Goal: Information Seeking & Learning: Learn about a topic

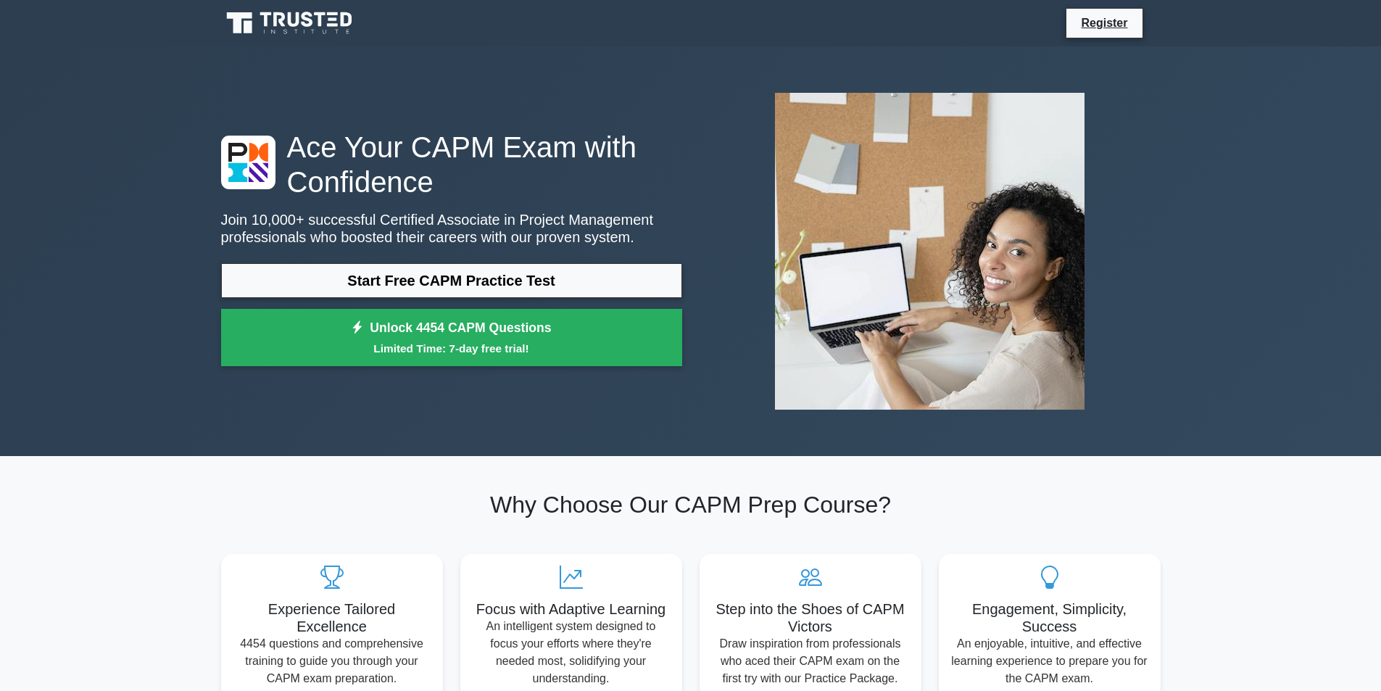
drag, startPoint x: 504, startPoint y: 221, endPoint x: 465, endPoint y: 373, distance: 157.0
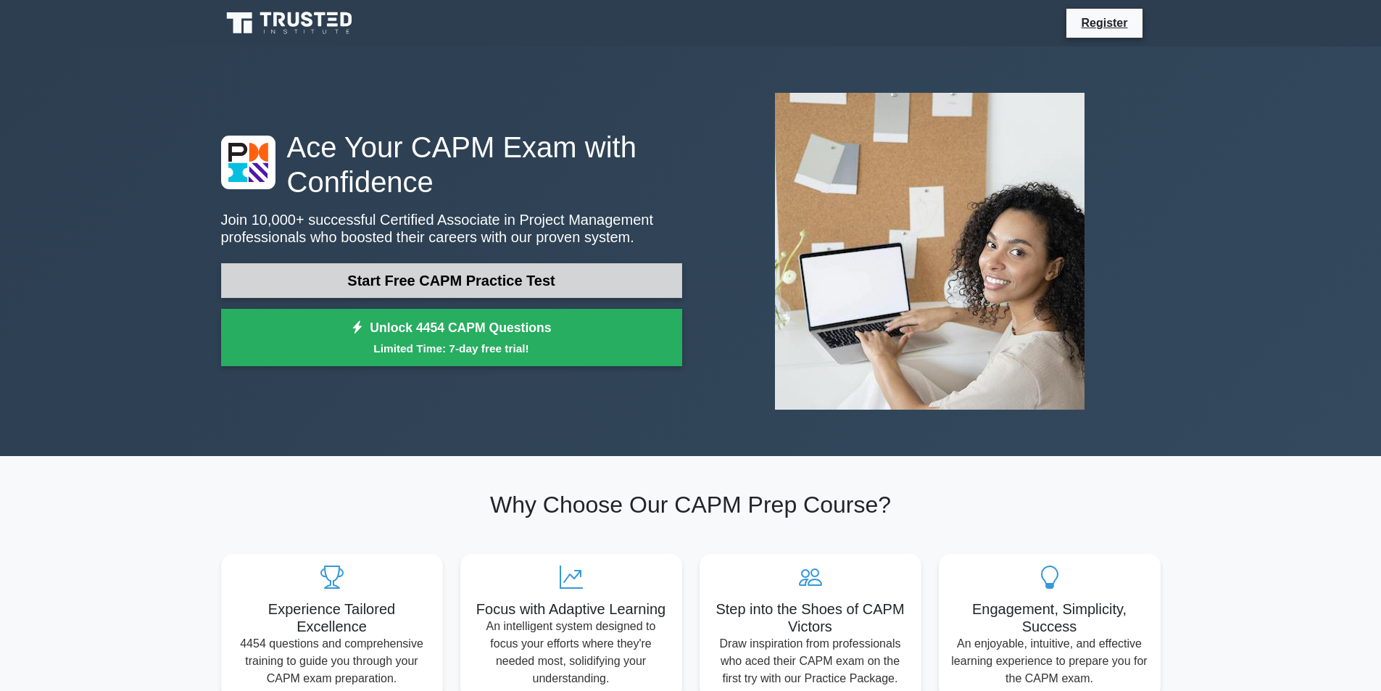
click at [538, 266] on link "Start Free CAPM Practice Test" at bounding box center [451, 280] width 461 height 35
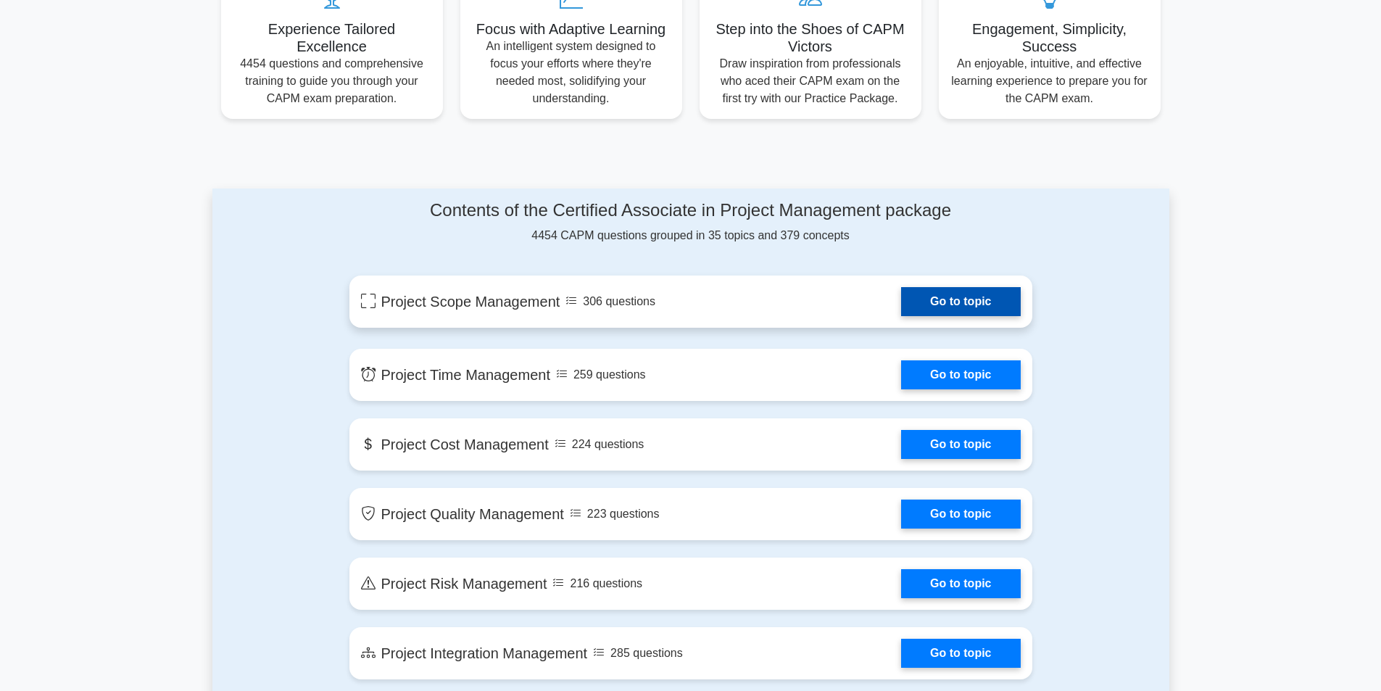
scroll to position [652, 0]
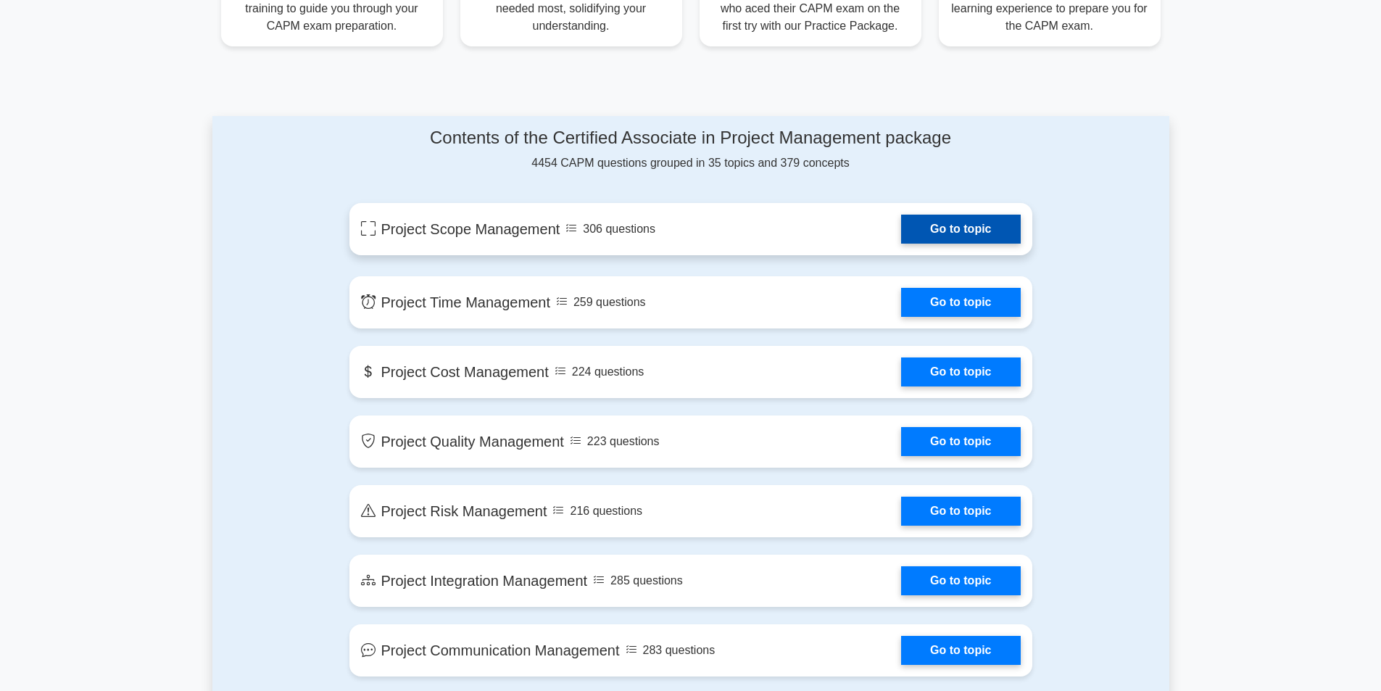
click at [955, 228] on link "Go to topic" at bounding box center [960, 229] width 119 height 29
click at [901, 236] on link "Go to topic" at bounding box center [960, 229] width 119 height 29
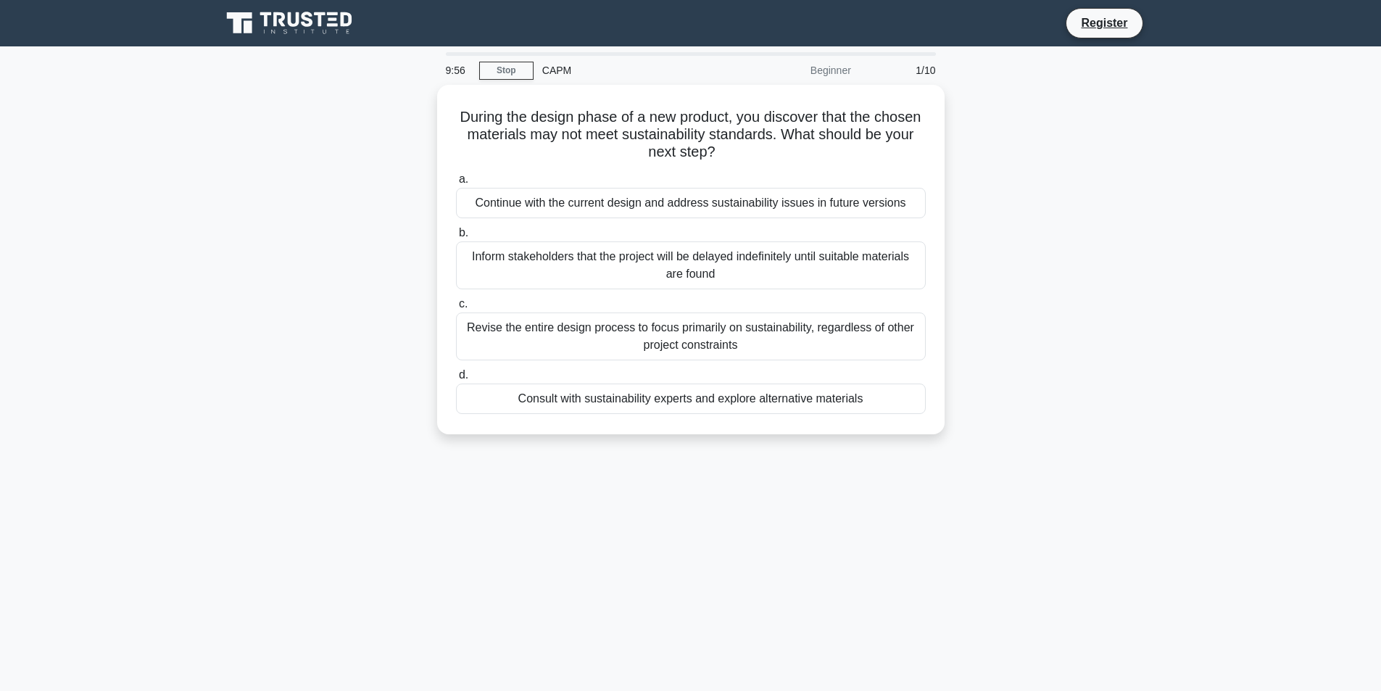
click at [829, 71] on div "Beginner" at bounding box center [796, 70] width 127 height 29
click at [523, 71] on link "Stop" at bounding box center [506, 71] width 54 height 18
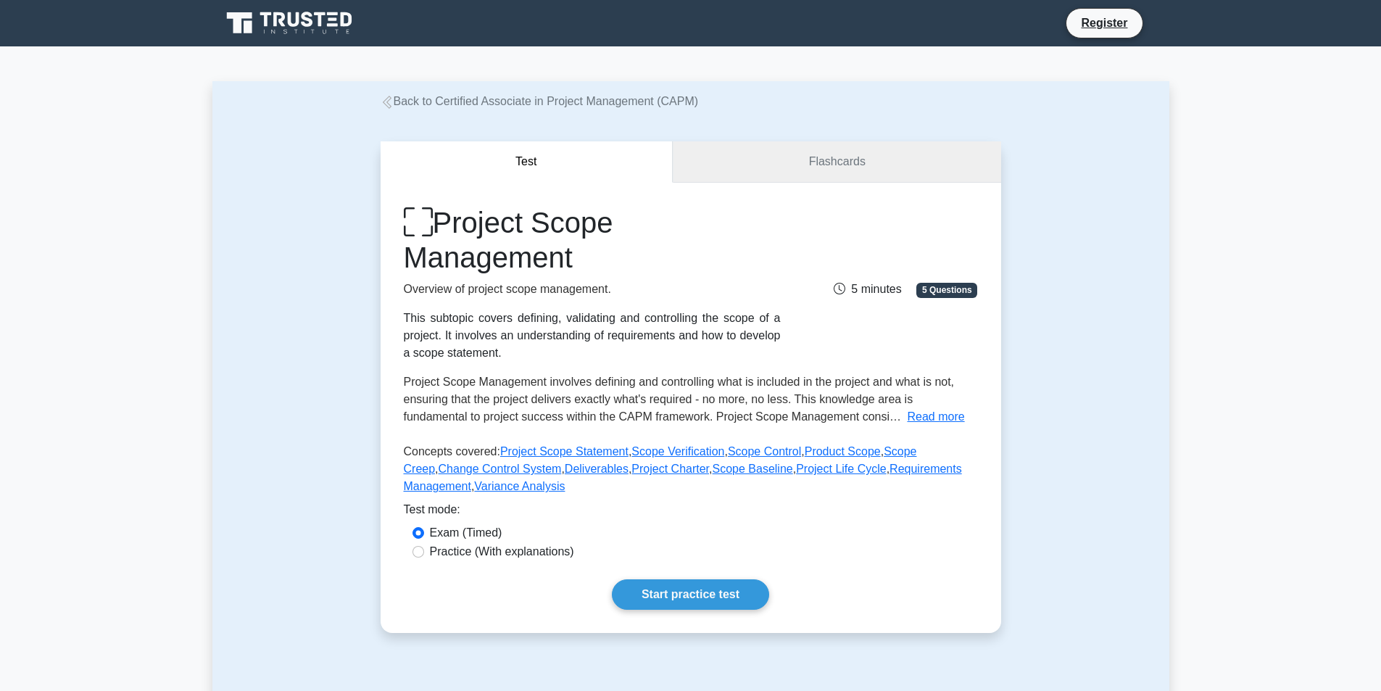
click at [805, 149] on link "Flashcards" at bounding box center [837, 161] width 328 height 41
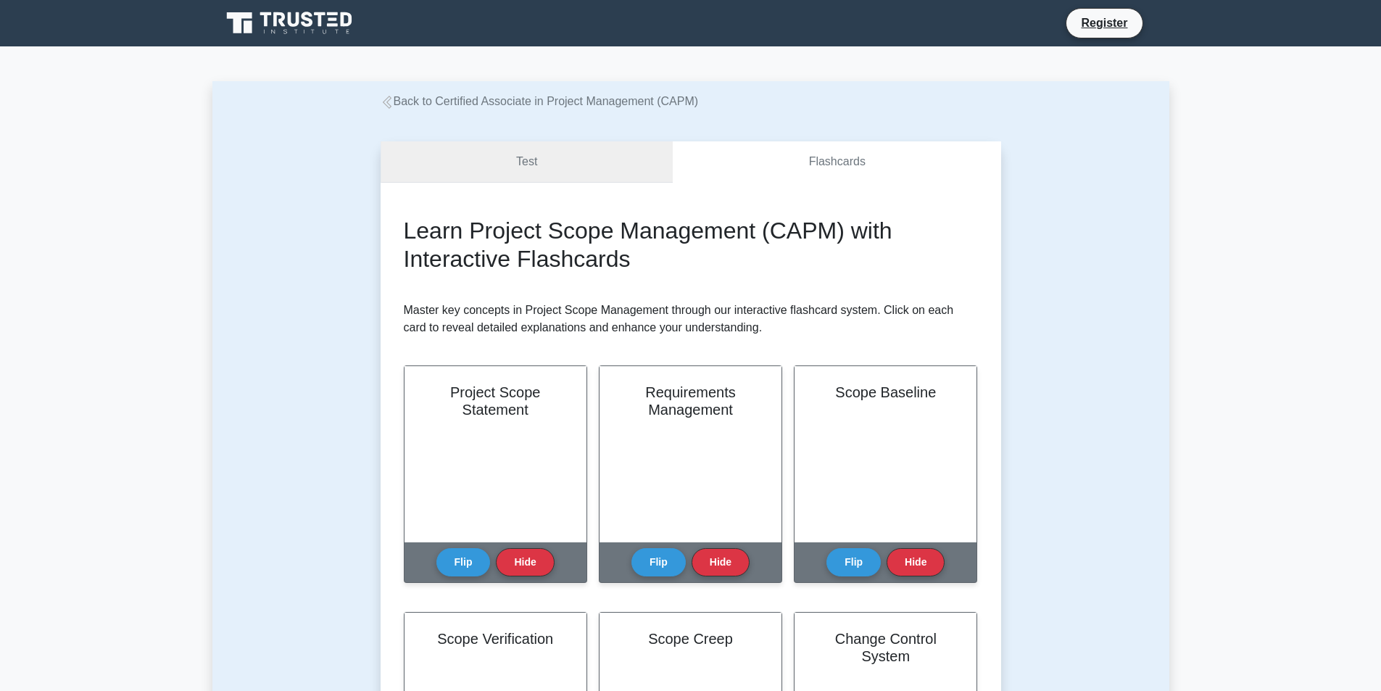
click at [540, 162] on link "Test" at bounding box center [527, 161] width 293 height 41
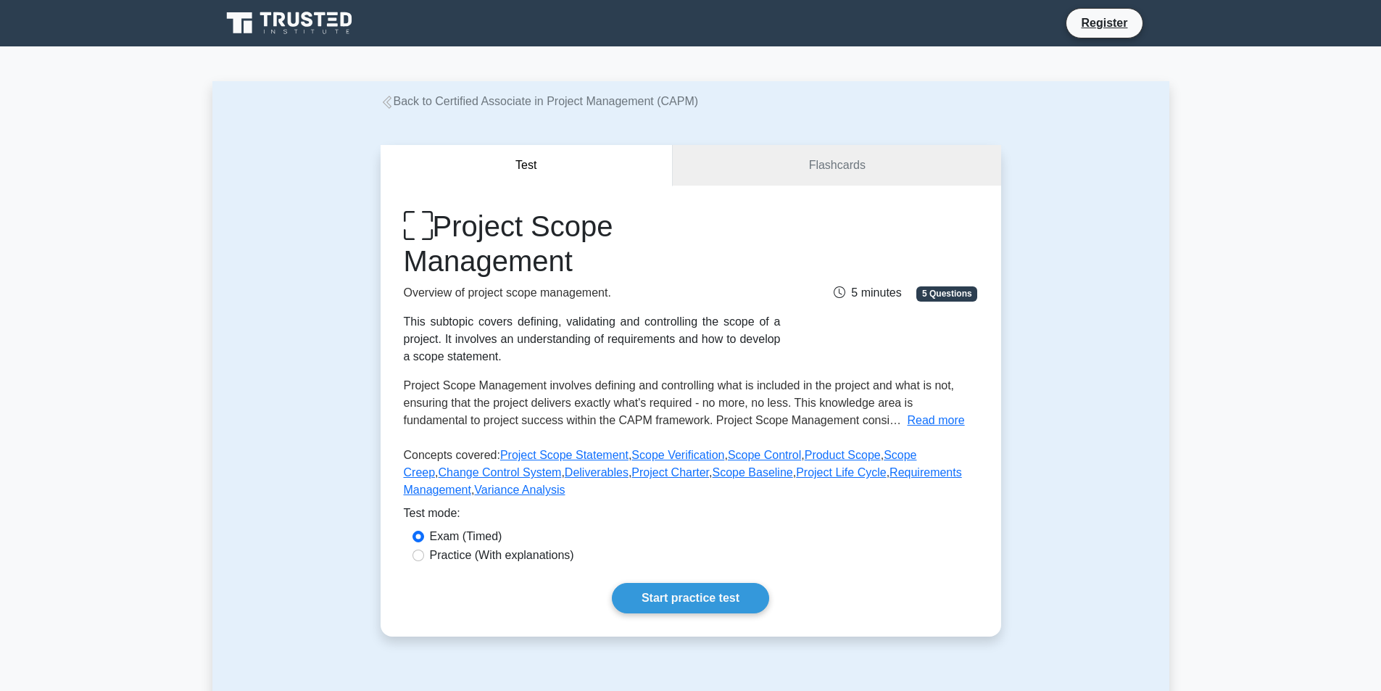
scroll to position [72, 0]
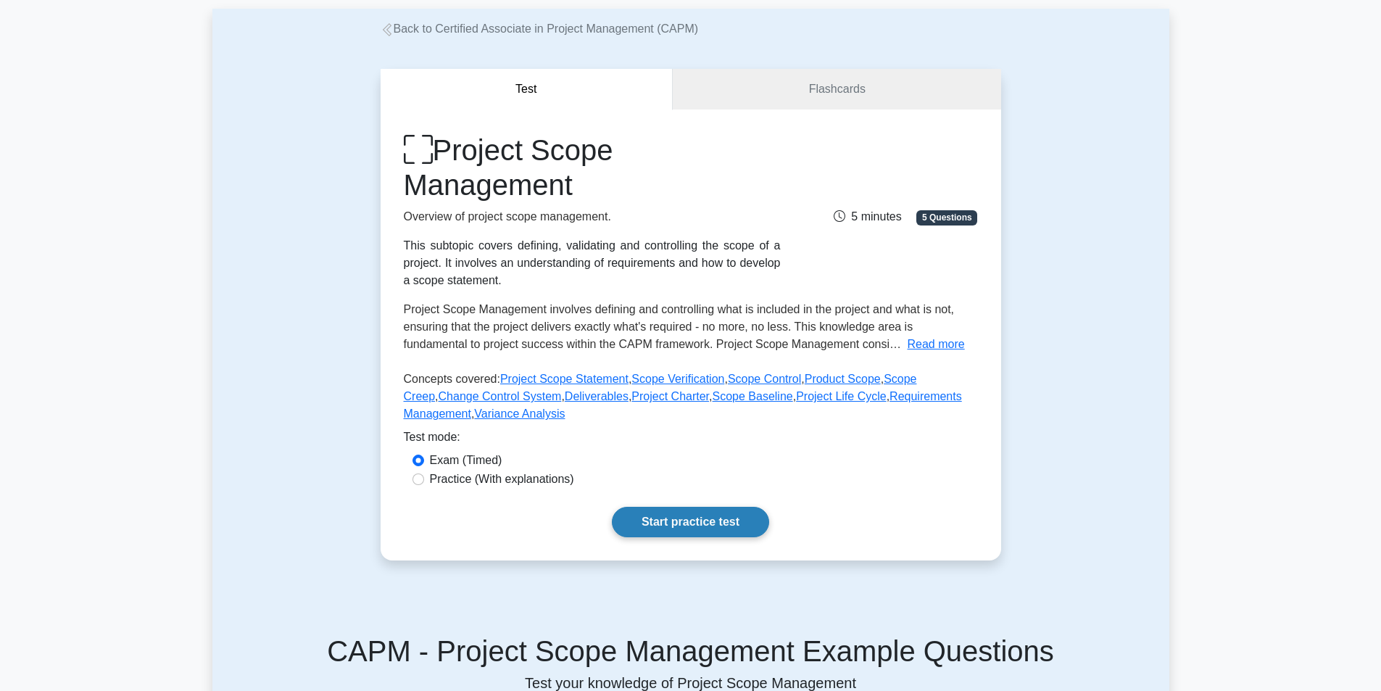
click at [687, 528] on link "Start practice test" at bounding box center [690, 522] width 157 height 30
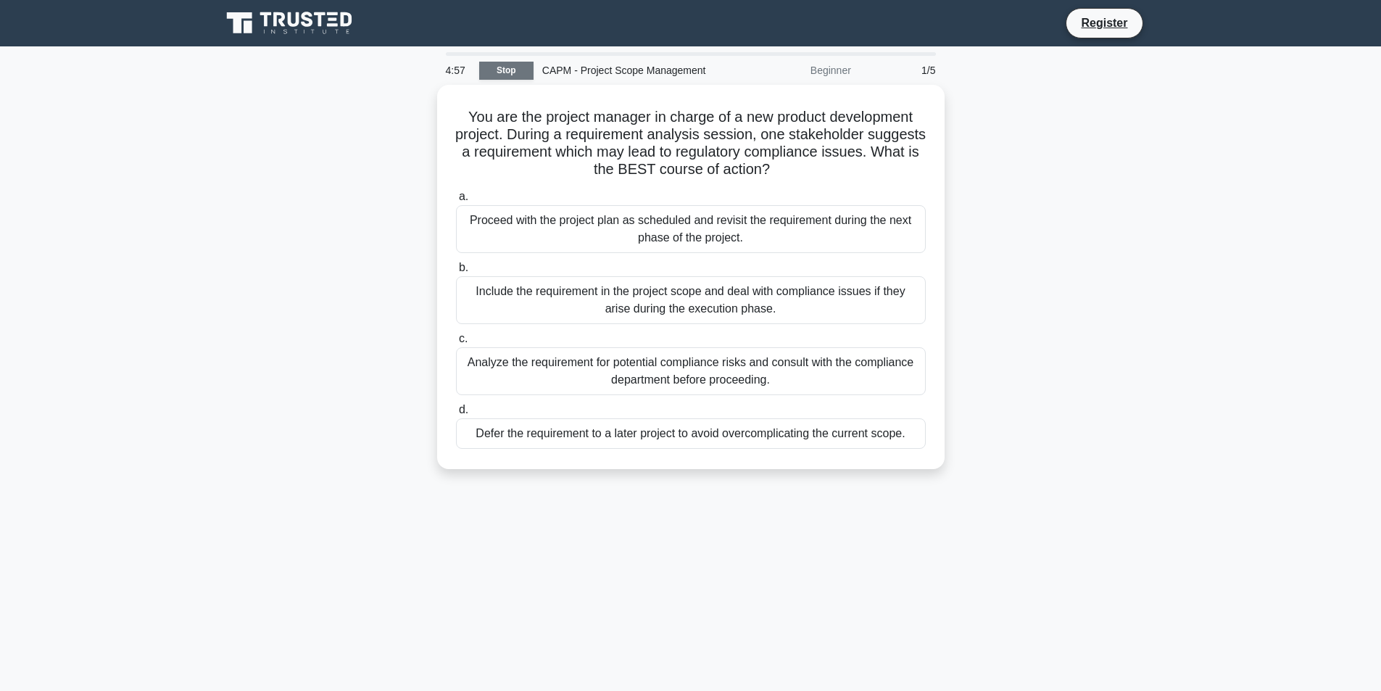
click at [530, 72] on link "Stop" at bounding box center [506, 71] width 54 height 18
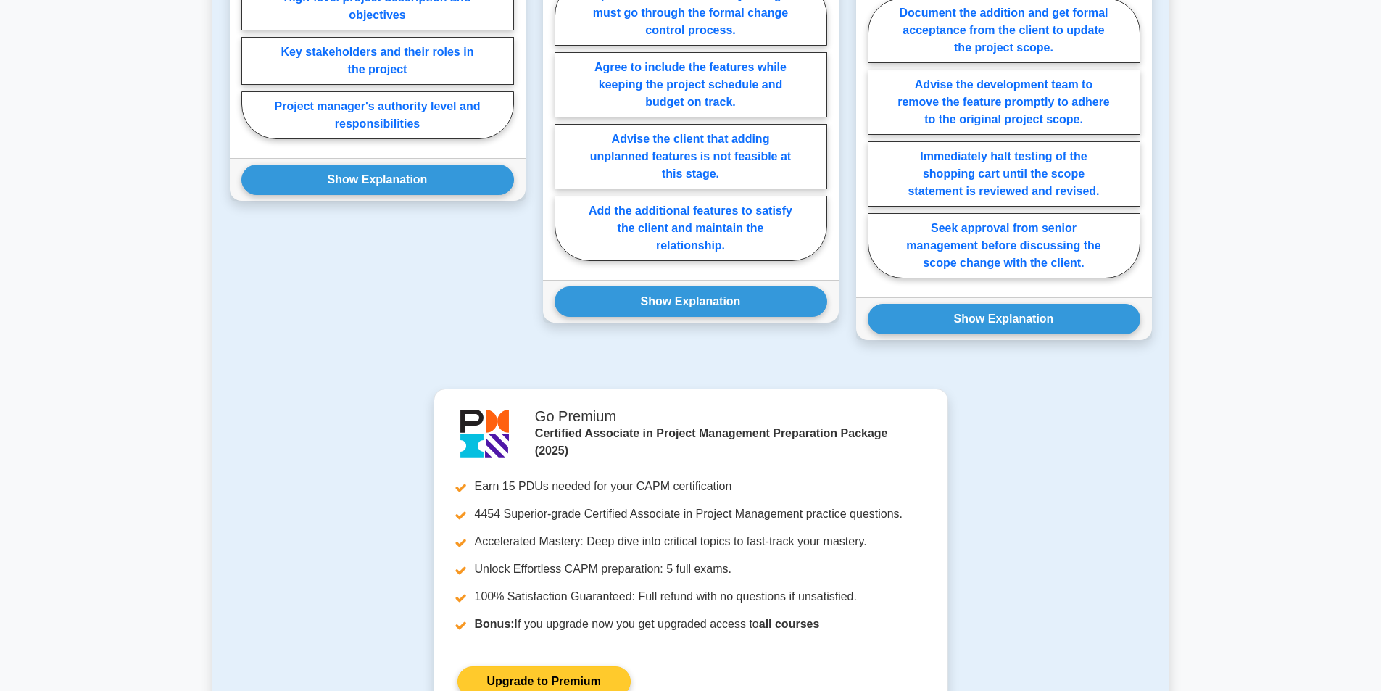
scroll to position [1160, 0]
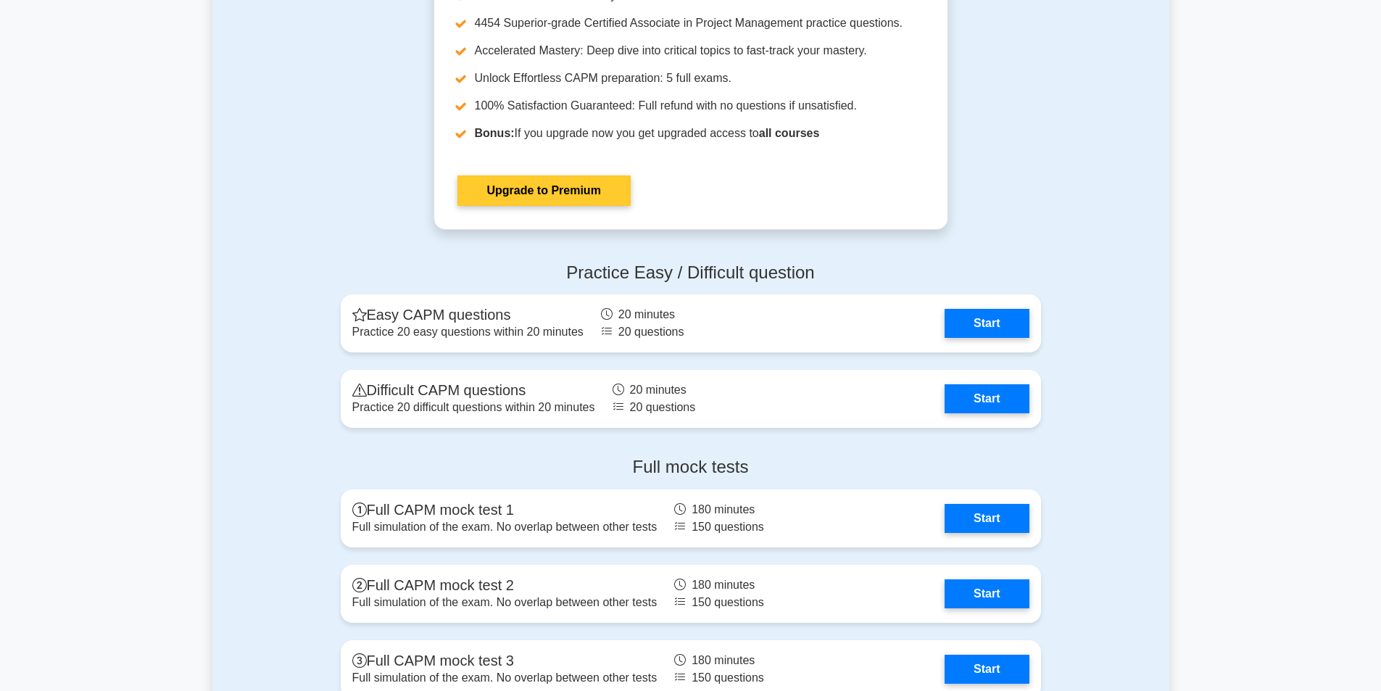
scroll to position [3407, 0]
